Goal: Information Seeking & Learning: Find specific fact

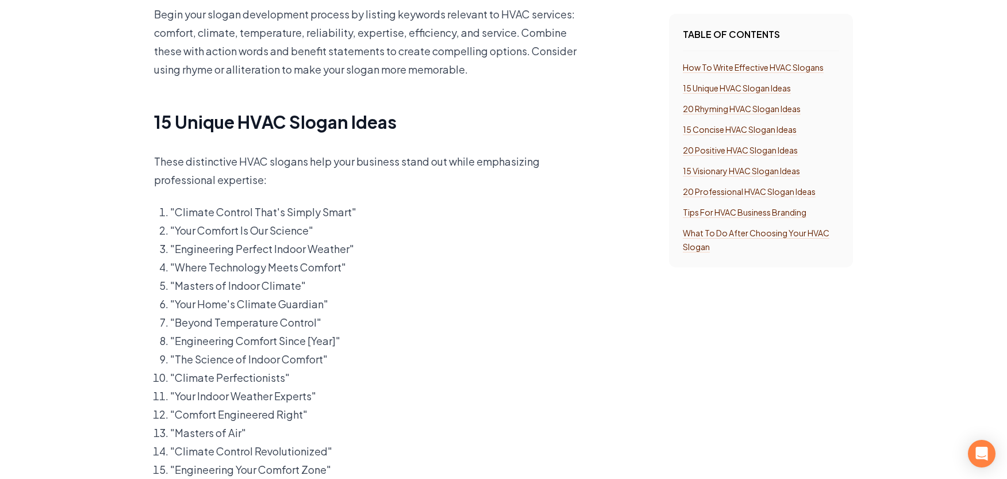
scroll to position [1898, 0]
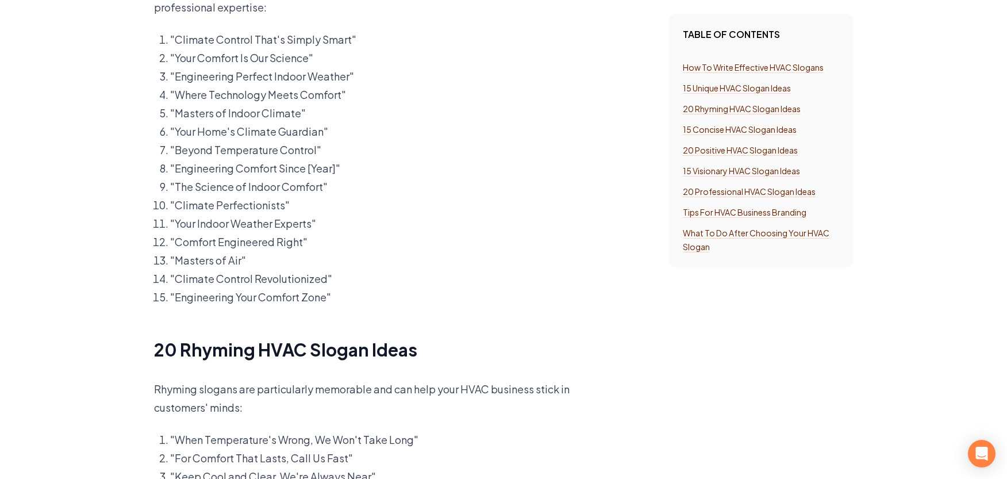
click at [325, 170] on p ""Engineering Comfort Since [Year]"" at bounding box center [374, 168] width 408 height 18
click at [373, 168] on p ""Engineering Comfort Since [Year]"" at bounding box center [374, 168] width 408 height 18
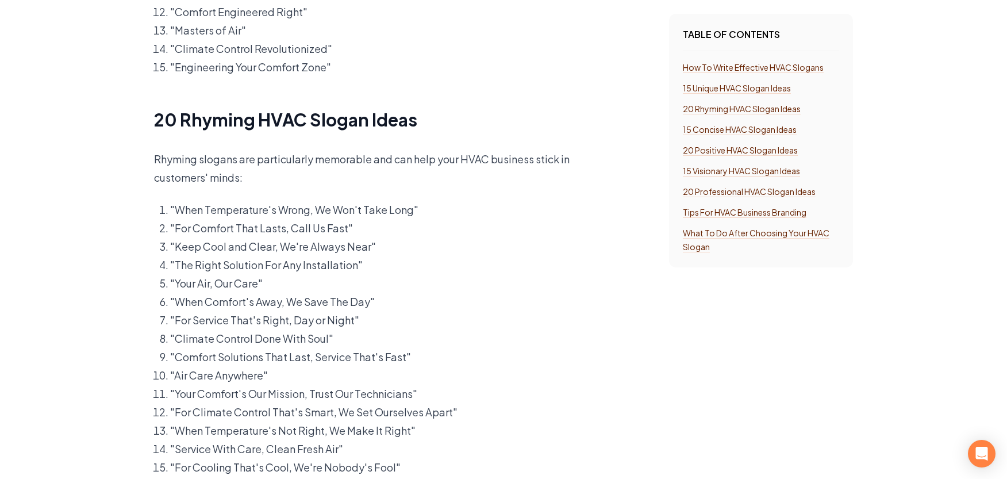
click at [454, 245] on p ""Keep Cool and Clear, We're Always Near"" at bounding box center [374, 246] width 408 height 18
click at [202, 225] on p ""For Comfort That Lasts, Call Us Fast"" at bounding box center [374, 228] width 408 height 18
click at [172, 227] on p ""For Comfort That Lasts, Call Us Fast"" at bounding box center [374, 228] width 408 height 18
drag, startPoint x: 174, startPoint y: 231, endPoint x: 189, endPoint y: 228, distance: 15.3
click at [189, 228] on p ""For Comfort That Lasts, Call Us Fast"" at bounding box center [374, 228] width 408 height 18
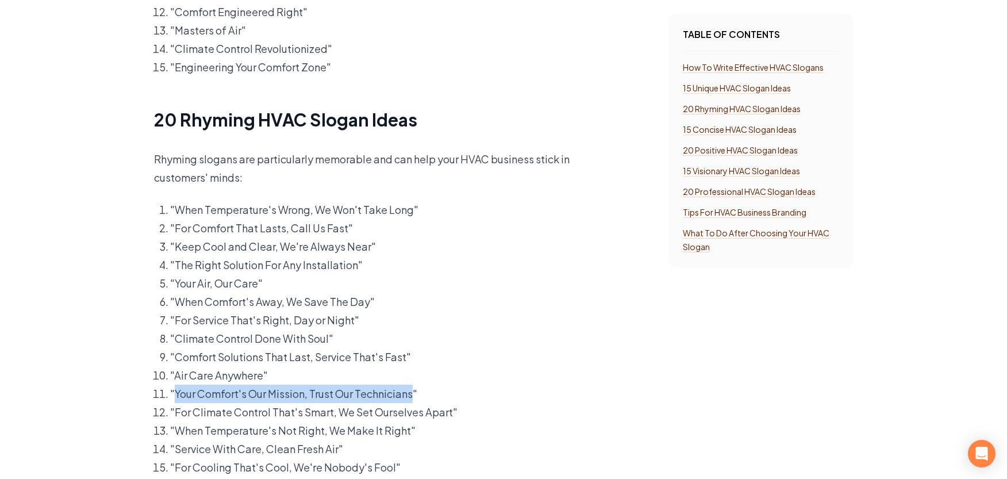
drag, startPoint x: 174, startPoint y: 394, endPoint x: 411, endPoint y: 397, distance: 237.5
click at [411, 397] on p ""Your Comfort's Our Mission, Trust Our Technicians"" at bounding box center [374, 394] width 408 height 18
drag, startPoint x: 411, startPoint y: 397, endPoint x: 404, endPoint y: 397, distance: 6.9
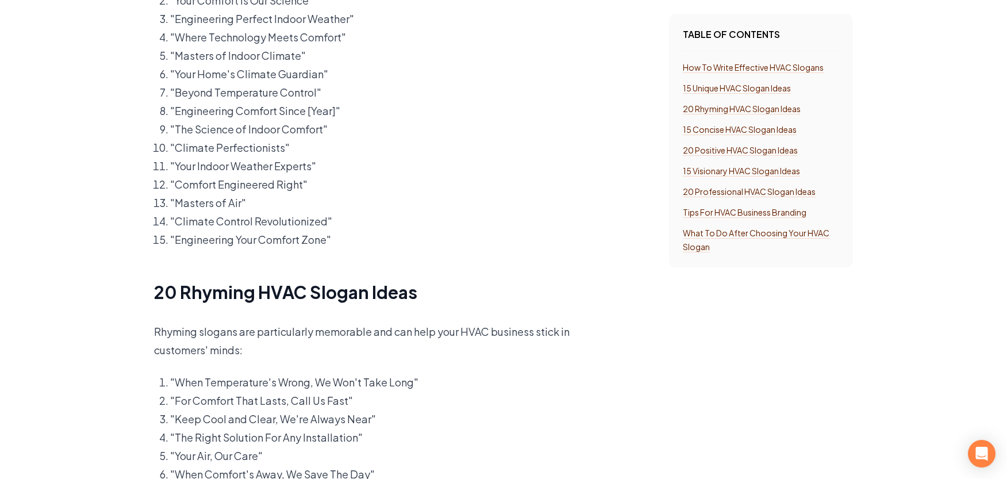
scroll to position [2013, 0]
